Goal: Information Seeking & Learning: Learn about a topic

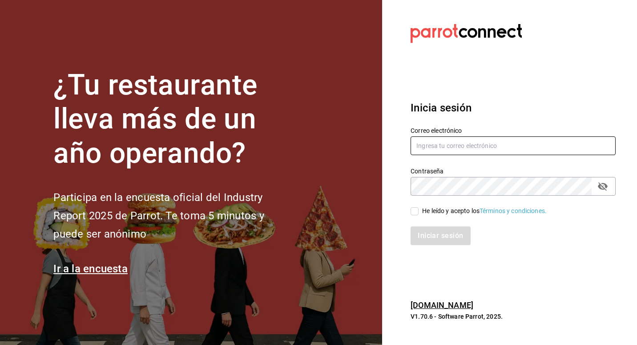
type input "josepalax90@gmail.com"
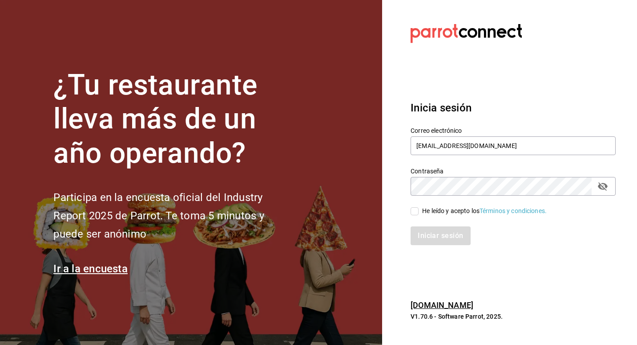
click at [414, 210] on input "He leído y acepto los Términos y condiciones." at bounding box center [415, 211] width 8 height 8
checkbox input "true"
click at [415, 226] on button "Iniciar sesión" at bounding box center [441, 235] width 61 height 19
click at [436, 239] on div "Iniciar sesión" at bounding box center [513, 235] width 205 height 19
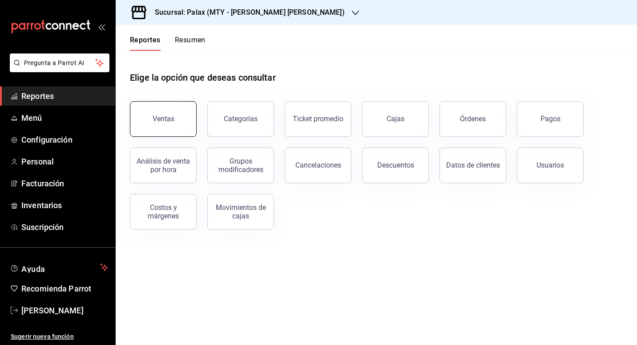
click at [140, 135] on div "Ventas" at bounding box center [157, 113] width 77 height 46
click at [352, 12] on icon "button" at bounding box center [355, 12] width 7 height 7
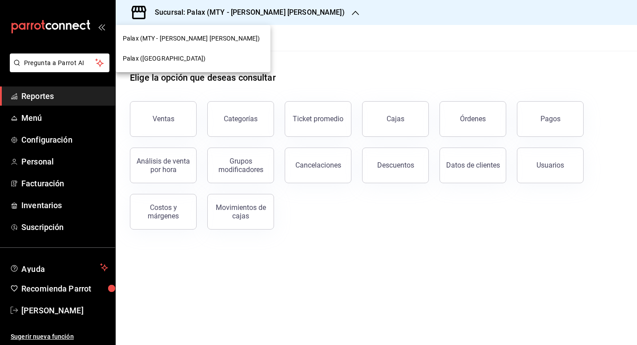
click at [189, 57] on div "Palax ([GEOGRAPHIC_DATA])" at bounding box center [193, 58] width 141 height 9
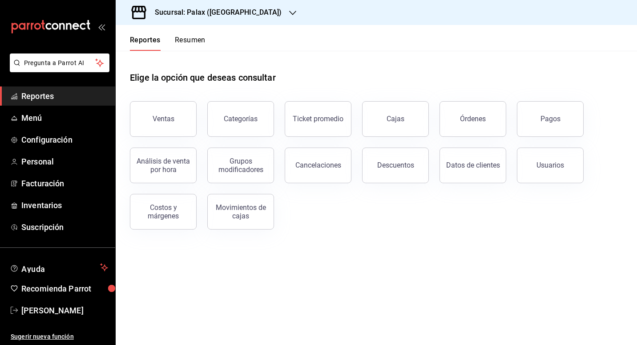
click at [164, 106] on button "Ventas" at bounding box center [163, 119] width 67 height 36
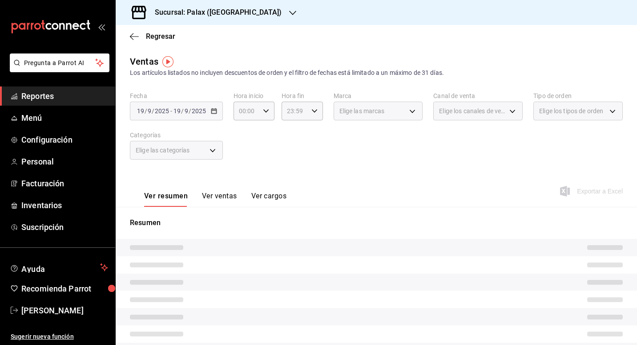
drag, startPoint x: 203, startPoint y: 108, endPoint x: 214, endPoint y: 106, distance: 11.6
click at [214, 106] on div "[DATE] [DATE] - [DATE] [DATE]" at bounding box center [176, 110] width 93 height 19
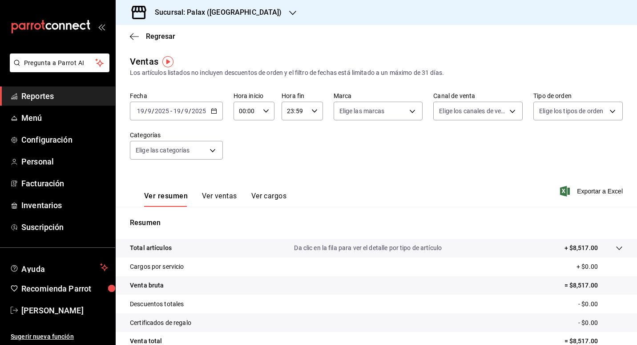
click at [212, 114] on div "[DATE] [DATE] - [DATE] [DATE]" at bounding box center [176, 110] width 93 height 19
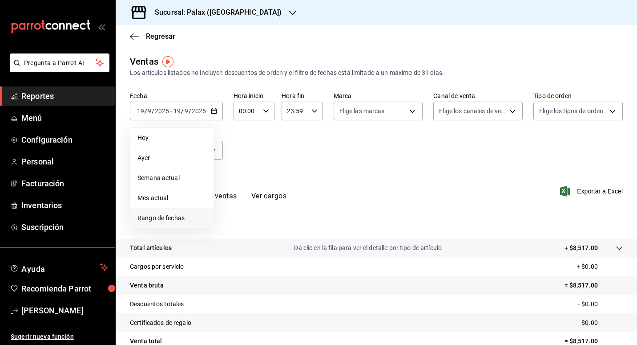
click at [143, 216] on span "Rango de fechas" at bounding box center [172, 217] width 69 height 9
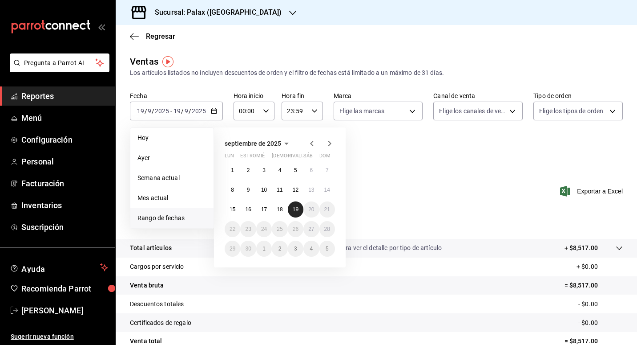
click at [291, 207] on button "19" at bounding box center [296, 209] width 16 height 16
click at [278, 210] on abbr "18" at bounding box center [280, 209] width 6 height 6
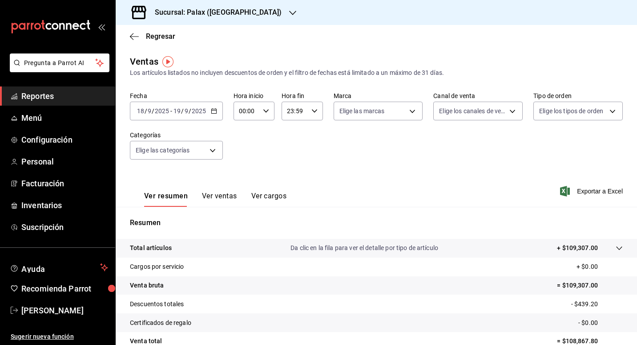
click at [264, 108] on icon "button" at bounding box center [266, 111] width 6 height 6
click at [244, 180] on span "23" at bounding box center [243, 183] width 6 height 7
type input "23:00"
click at [331, 153] on div at bounding box center [318, 172] width 637 height 345
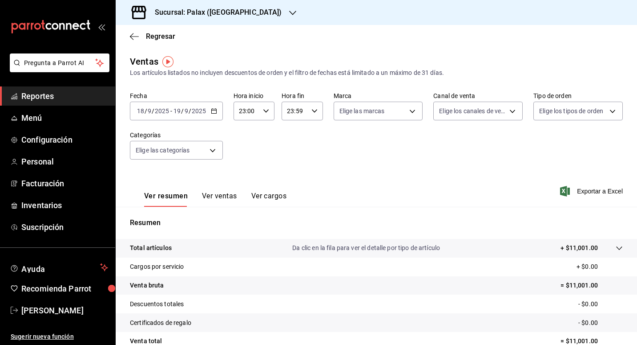
click at [213, 161] on div "Fecha [DATE] [DATE] - [DATE] [DATE] Hora inicio 23:00 Hora inicio Hora fin 23:5…" at bounding box center [376, 131] width 493 height 78
click at [210, 152] on body "Pregunta a Parrot AI Reportes Menú Configuración Personal Facturación Inventari…" at bounding box center [318, 172] width 637 height 345
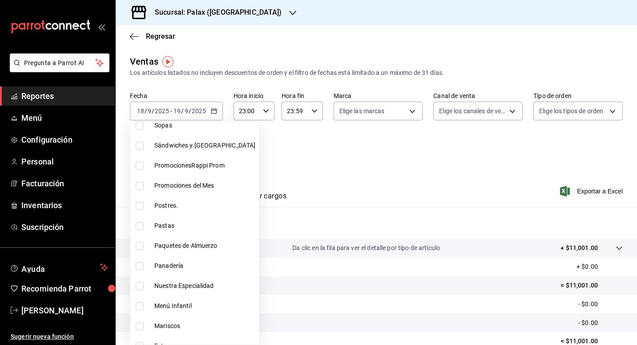
scroll to position [89, 0]
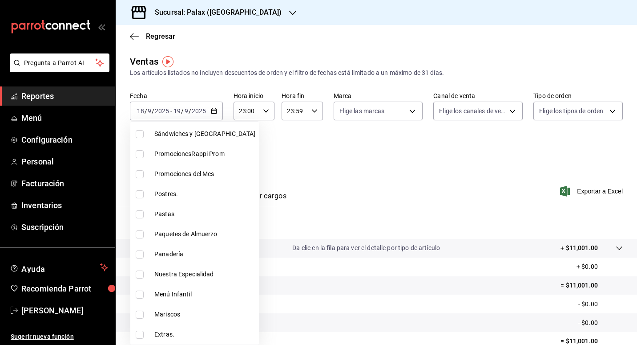
click at [145, 193] on label at bounding box center [142, 194] width 12 height 8
click at [144, 193] on input "checkbox" at bounding box center [140, 194] width 8 height 8
checkbox input "false"
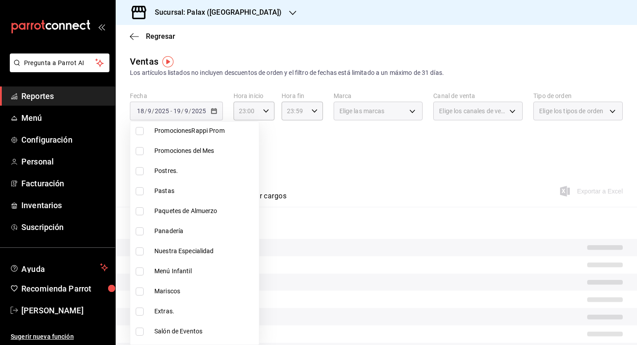
scroll to position [134, 0]
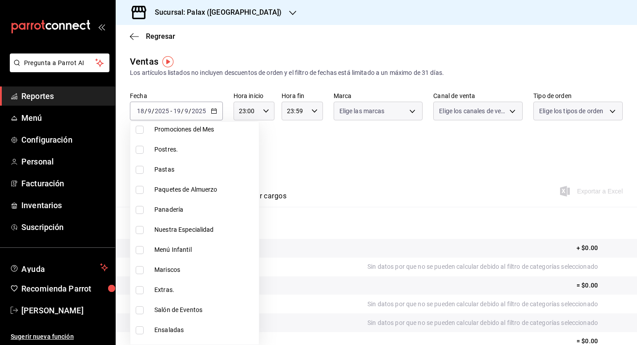
click at [167, 150] on span "Postres." at bounding box center [204, 149] width 101 height 9
type input "5f074bd3-619d-4e10-94fa-620713841d38"
checkbox input "true"
click at [186, 215] on li "Panadería" at bounding box center [194, 209] width 129 height 20
type input "5f074bd3-619d-4e10-94fa-620713841d38,90d14028-a2c9-4fb8-b762-41d9ea373592"
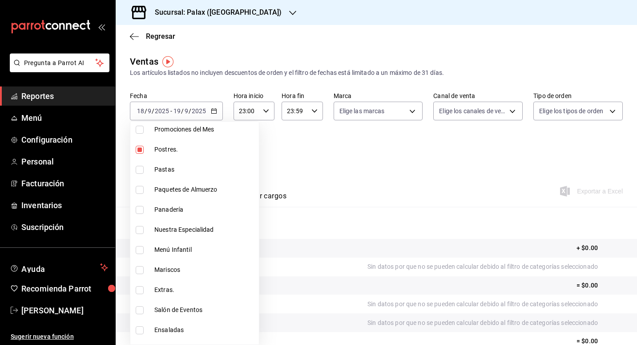
checkbox input "true"
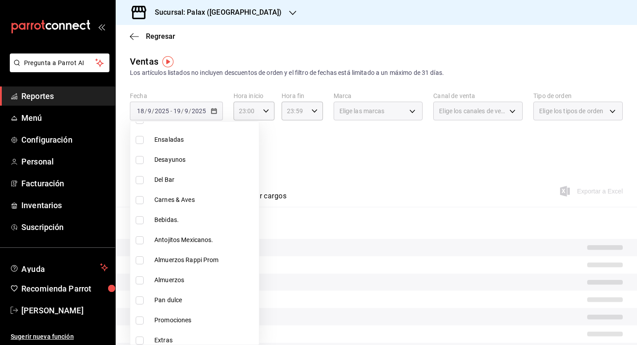
scroll to position [356, 0]
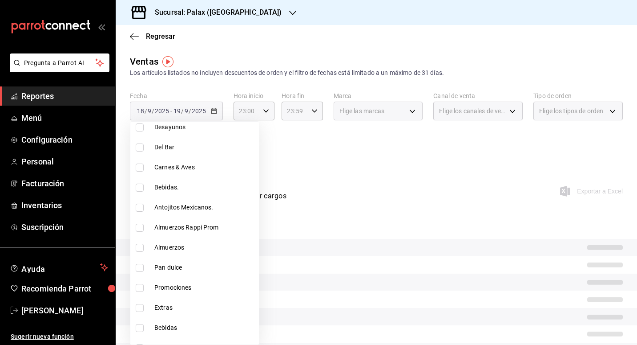
click at [161, 272] on li "Pan dulce" at bounding box center [194, 267] width 129 height 20
type input "5f074bd3-619d-4e10-94fa-620713841d38,90d14028-a2c9-4fb8-b762-41d9ea373592,a0032…"
checkbox input "true"
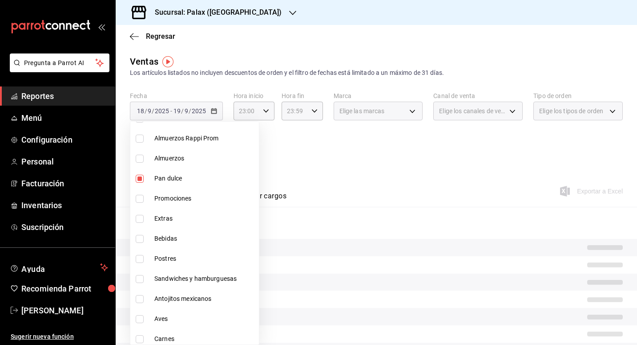
click at [175, 259] on span "Postres" at bounding box center [204, 258] width 101 height 9
type input "5f074bd3-619d-4e10-94fa-620713841d38,90d14028-a2c9-4fb8-b762-41d9ea373592,a0032…"
checkbox input "true"
click at [322, 148] on div at bounding box center [318, 172] width 637 height 345
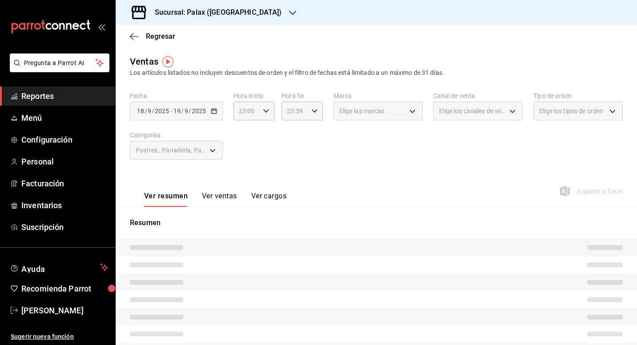
click at [221, 195] on button "Ver ventas" at bounding box center [219, 198] width 35 height 15
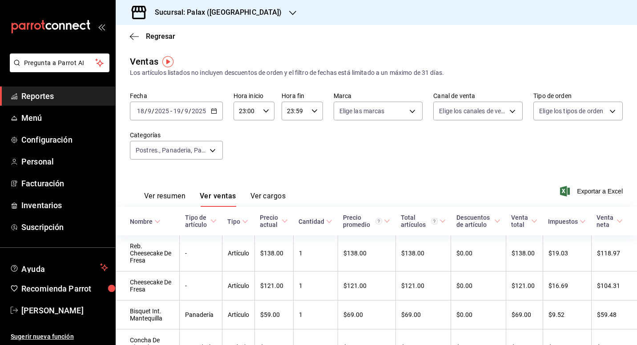
click at [145, 217] on th "Nombre" at bounding box center [148, 221] width 64 height 28
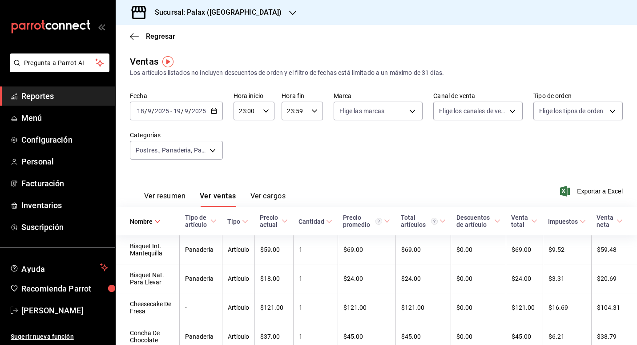
click at [372, 174] on div "Ver resumen Ver ventas Ver cargos Exportar a Excel" at bounding box center [377, 188] width 522 height 36
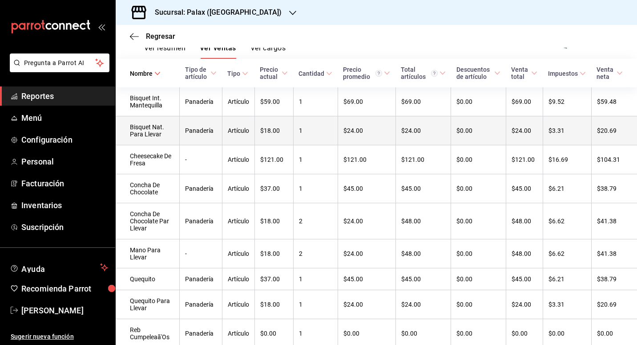
scroll to position [134, 0]
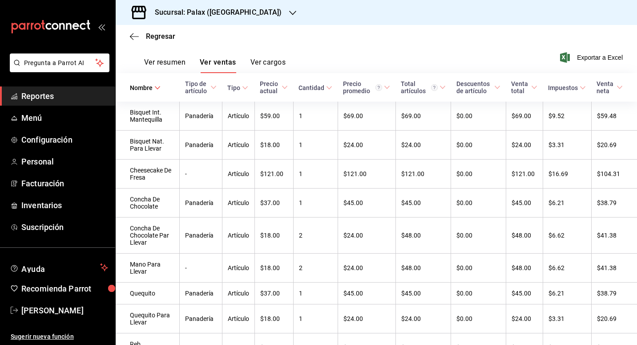
click at [146, 88] on div "Nombre" at bounding box center [141, 87] width 23 height 7
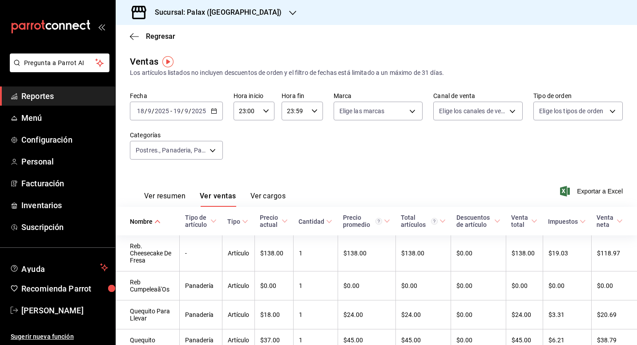
scroll to position [45, 0]
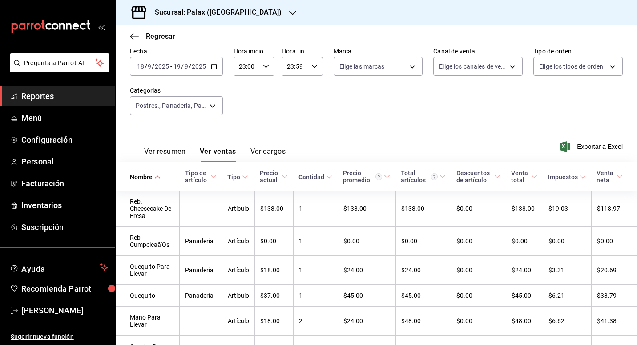
click at [148, 175] on div "Nombre" at bounding box center [141, 176] width 23 height 7
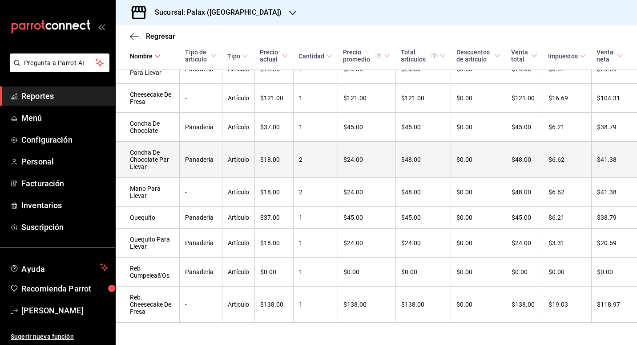
scroll to position [48, 0]
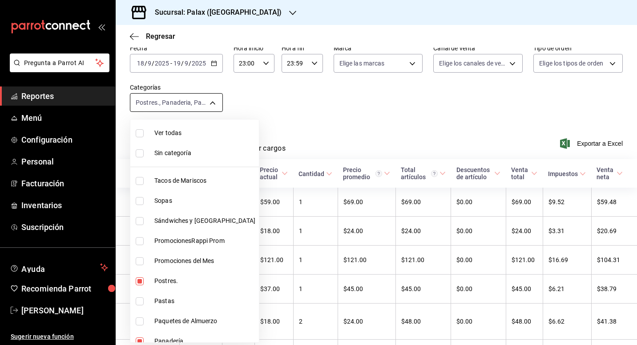
click at [214, 101] on body "Pregunta a Parrot AI Reportes Menú Configuración Personal Facturación Inventari…" at bounding box center [318, 172] width 637 height 345
click at [166, 144] on li "Sin categoría" at bounding box center [194, 153] width 129 height 20
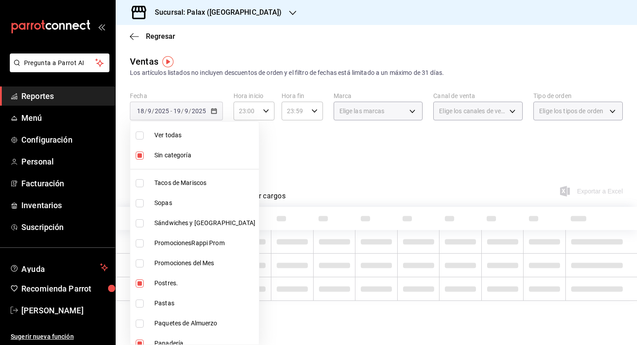
click at [164, 151] on span "Sin categoría" at bounding box center [204, 154] width 101 height 9
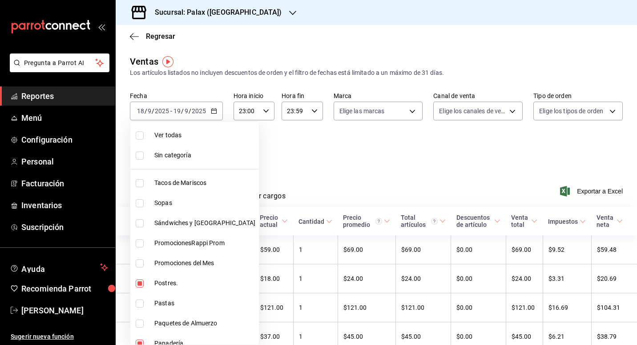
checkbox input "false"
click at [169, 138] on span "Ver todas" at bounding box center [204, 134] width 101 height 9
type input "7fa229bc-c9d3-4dba-9758-ee0117d8b32c,874e04fd-13f0-4277-bc95-ee84bfec7f9b,7d801…"
checkbox input "true"
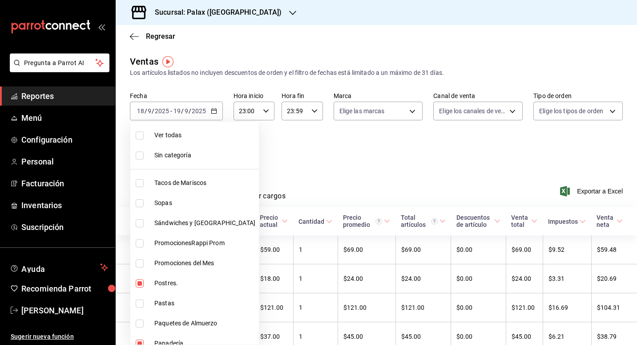
checkbox input "true"
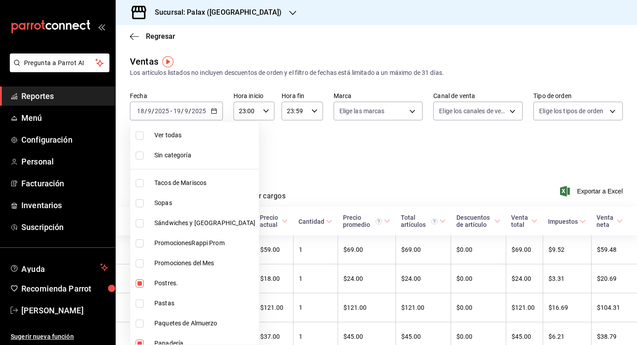
checkbox input "true"
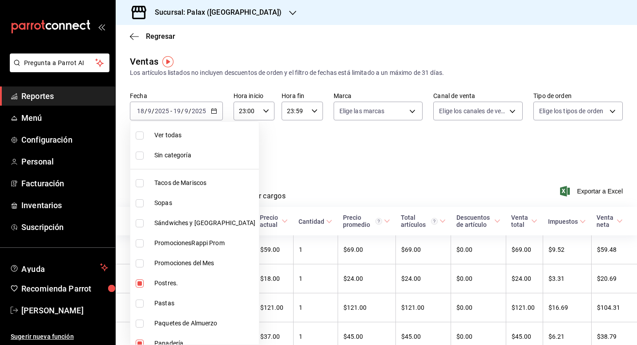
checkbox input "true"
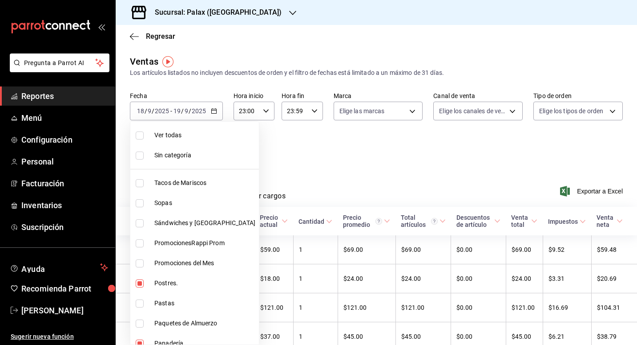
checkbox input "true"
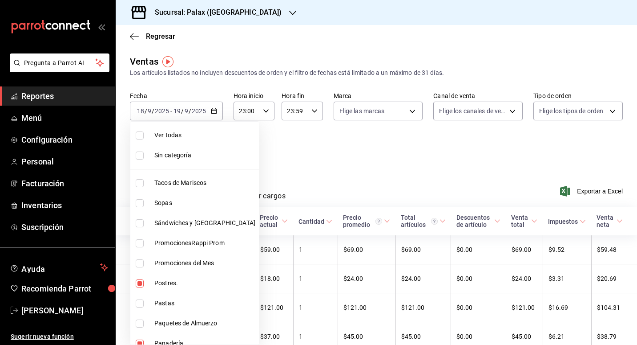
checkbox input "true"
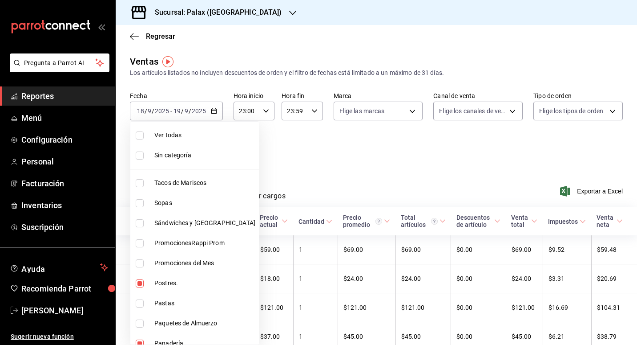
checkbox input "true"
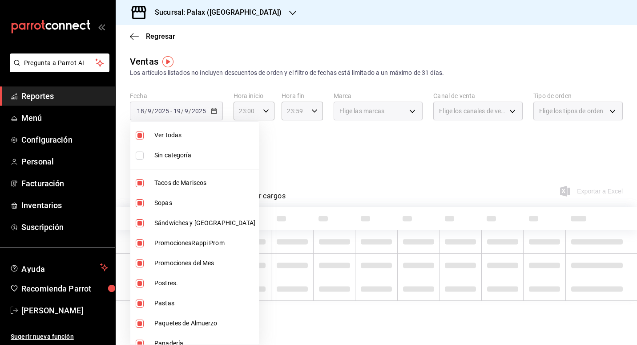
click at [169, 138] on span "Ver todas" at bounding box center [204, 134] width 101 height 9
checkbox input "false"
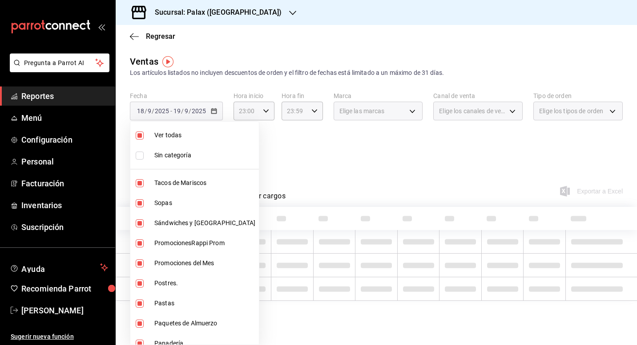
checkbox input "false"
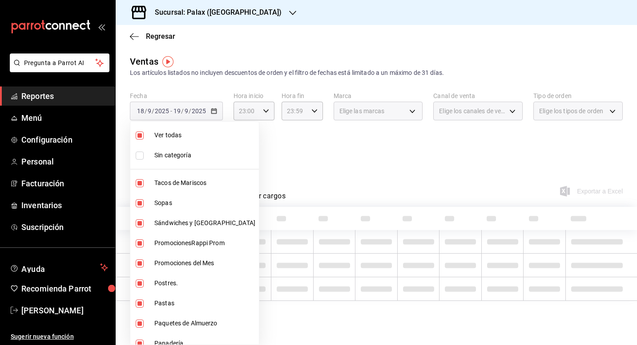
checkbox input "false"
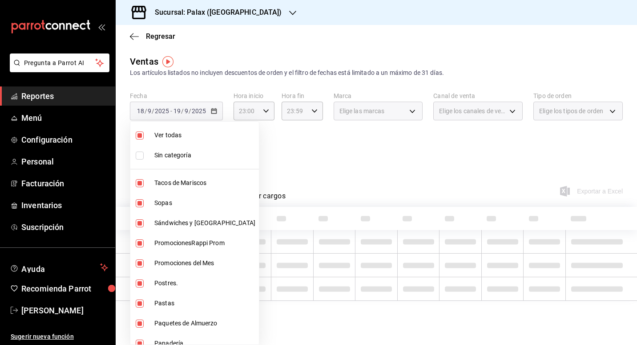
checkbox input "false"
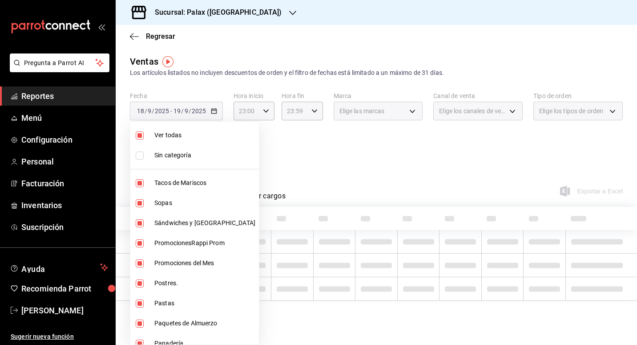
checkbox input "false"
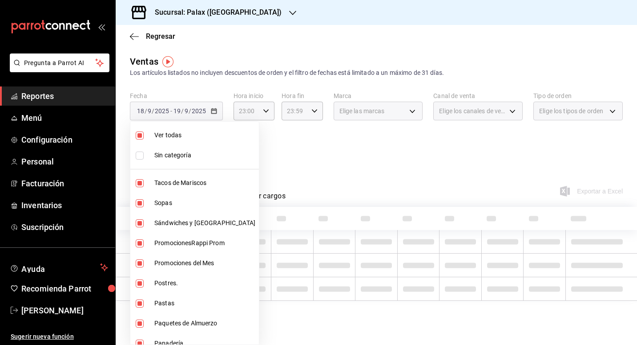
checkbox input "false"
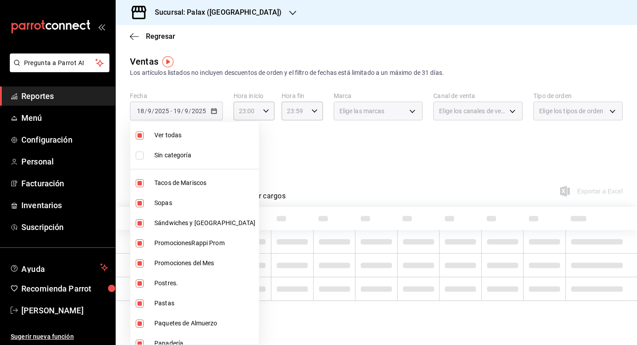
checkbox input "false"
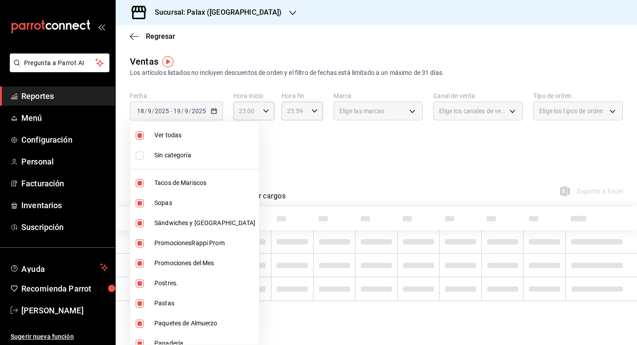
checkbox input "false"
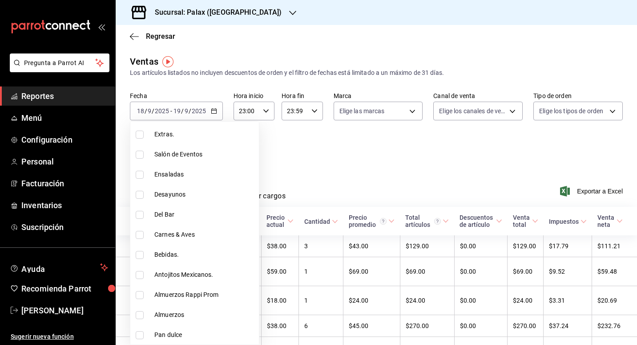
scroll to position [312, 0]
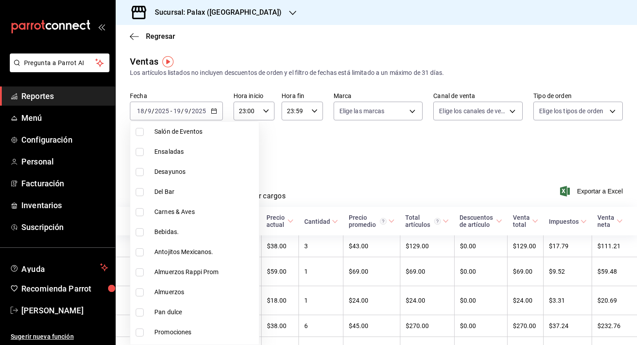
click at [170, 197] on li "Del Bar" at bounding box center [194, 192] width 129 height 20
type input "e5fa14e2-c7bb-4afd-b0cf-6d1a2447c4a1"
checkbox input "true"
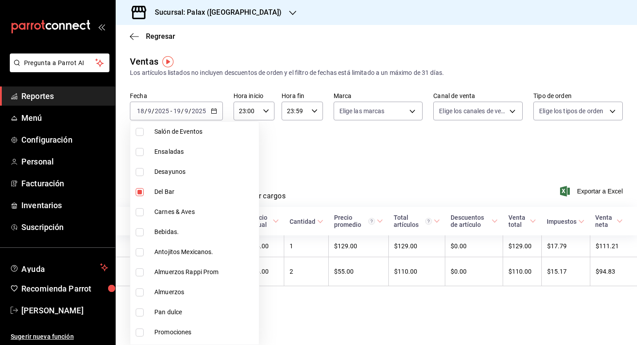
click at [170, 230] on span "Bebidas." at bounding box center [204, 231] width 101 height 9
type input "e5fa14e2-c7bb-4afd-b0cf-6d1a2447c4a1,4b82141e-e12f-4992-9202-ab169af21a46"
checkbox input "true"
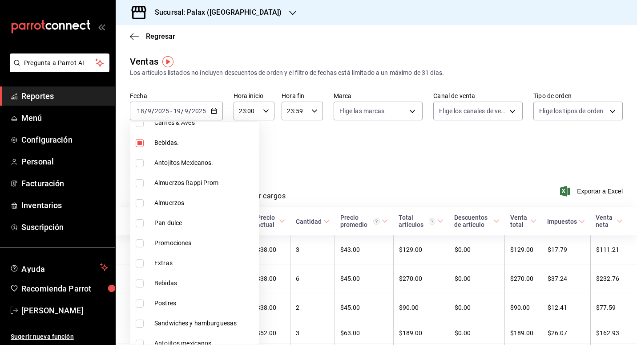
scroll to position [445, 0]
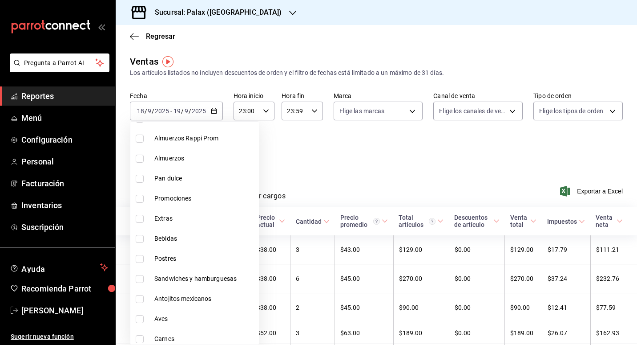
click at [178, 237] on span "Bebidas" at bounding box center [204, 238] width 101 height 9
type input "e5fa14e2-c7bb-4afd-b0cf-6d1a2447c4a1,4b82141e-e12f-4992-9202-ab169af21a46,298ad…"
checkbox input "true"
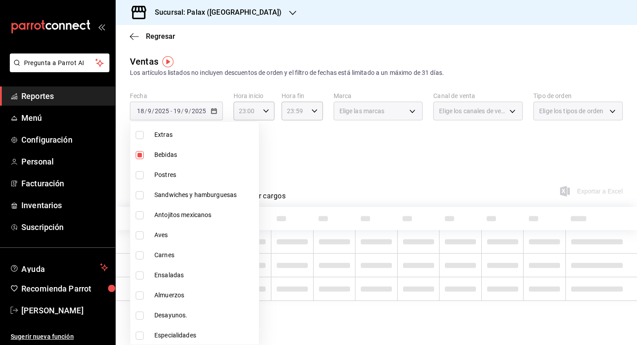
scroll to position [530, 0]
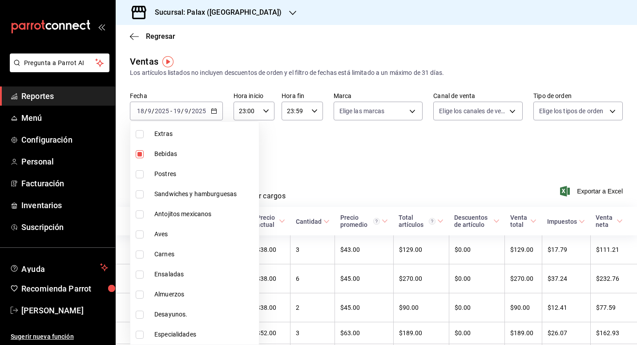
click at [368, 162] on div at bounding box center [318, 172] width 637 height 345
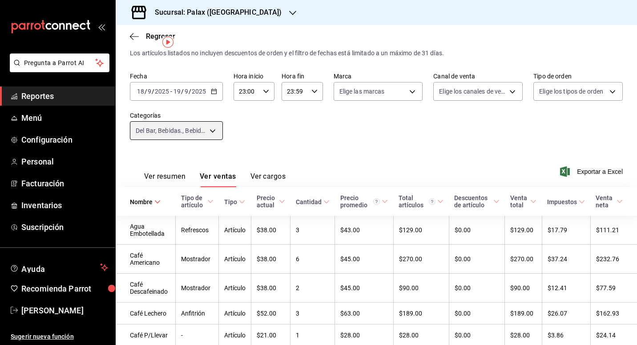
scroll to position [0, 0]
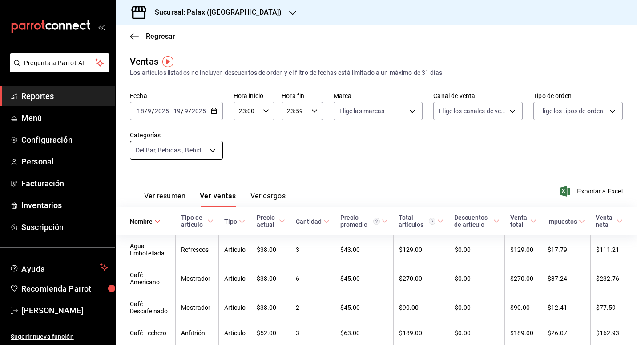
click at [206, 151] on body "Pregunta a Parrot AI Reportes Menú Configuración Personal Facturación Inventari…" at bounding box center [318, 172] width 637 height 345
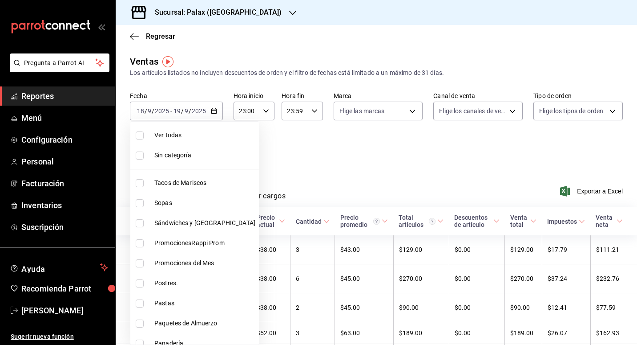
drag, startPoint x: 173, startPoint y: 134, endPoint x: 207, endPoint y: 137, distance: 34.4
click at [172, 134] on span "Ver todas" at bounding box center [204, 134] width 101 height 9
type input "7fa229bc-c9d3-4dba-9758-ee0117d8b32c,874e04fd-13f0-4277-bc95-ee84bfec7f9b,7d801…"
checkbox input "true"
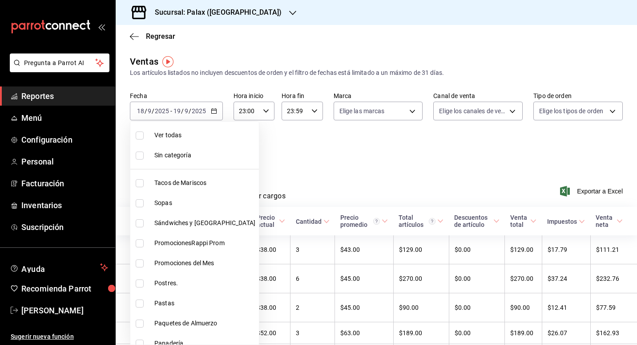
checkbox input "true"
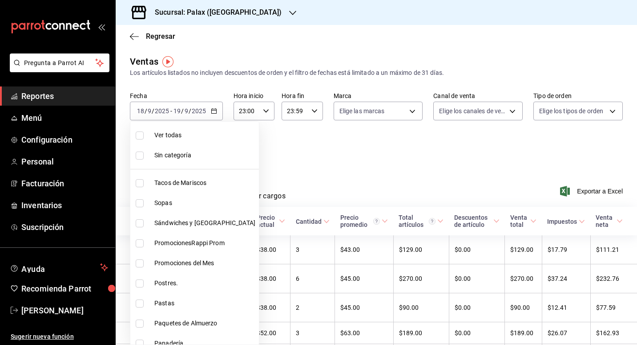
checkbox input "true"
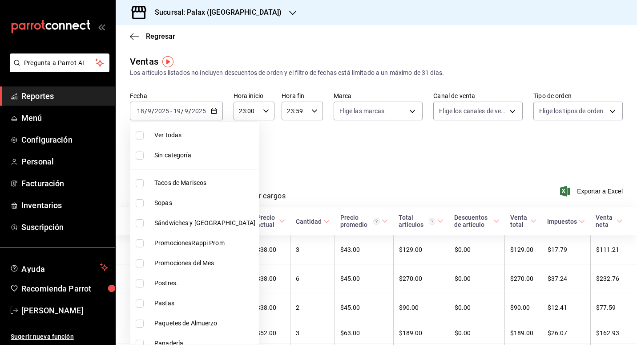
checkbox input "true"
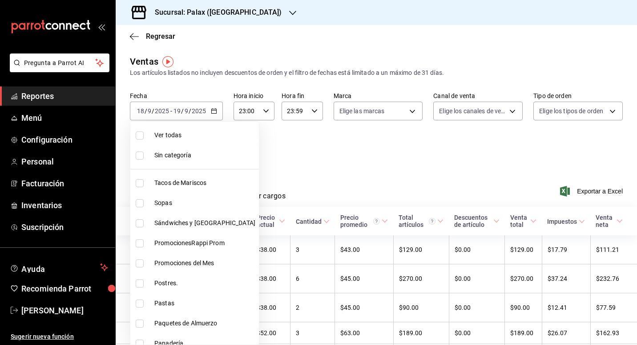
checkbox input "true"
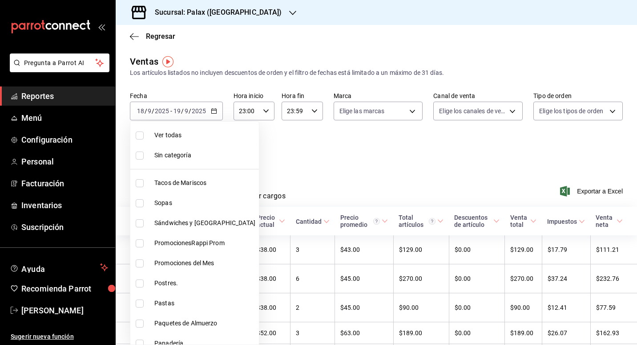
checkbox input "true"
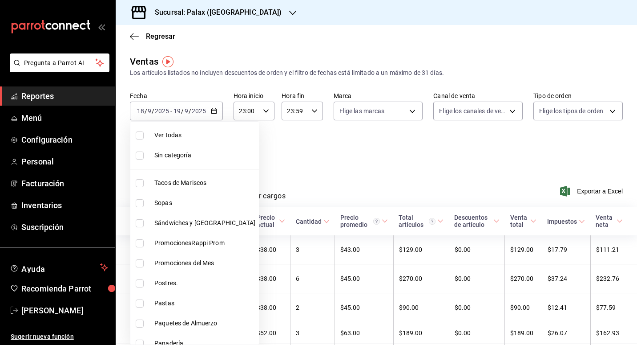
checkbox input "true"
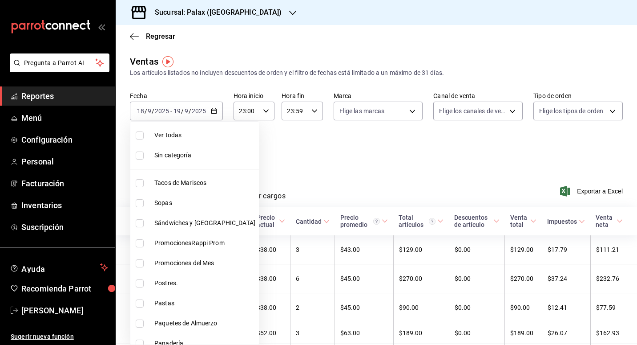
checkbox input "true"
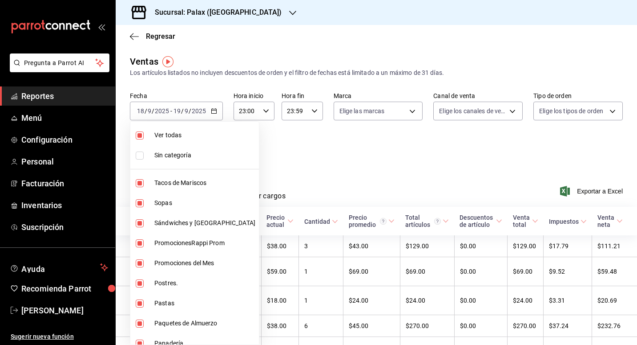
click at [344, 172] on div at bounding box center [318, 172] width 637 height 345
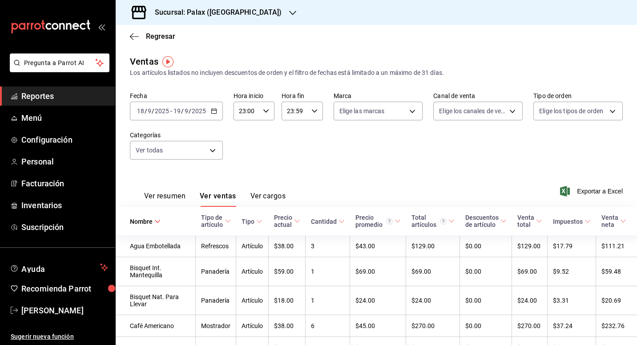
click at [391, 3] on div "Sucursal: Palax ([GEOGRAPHIC_DATA])" at bounding box center [377, 12] width 522 height 25
